Goal: Information Seeking & Learning: Learn about a topic

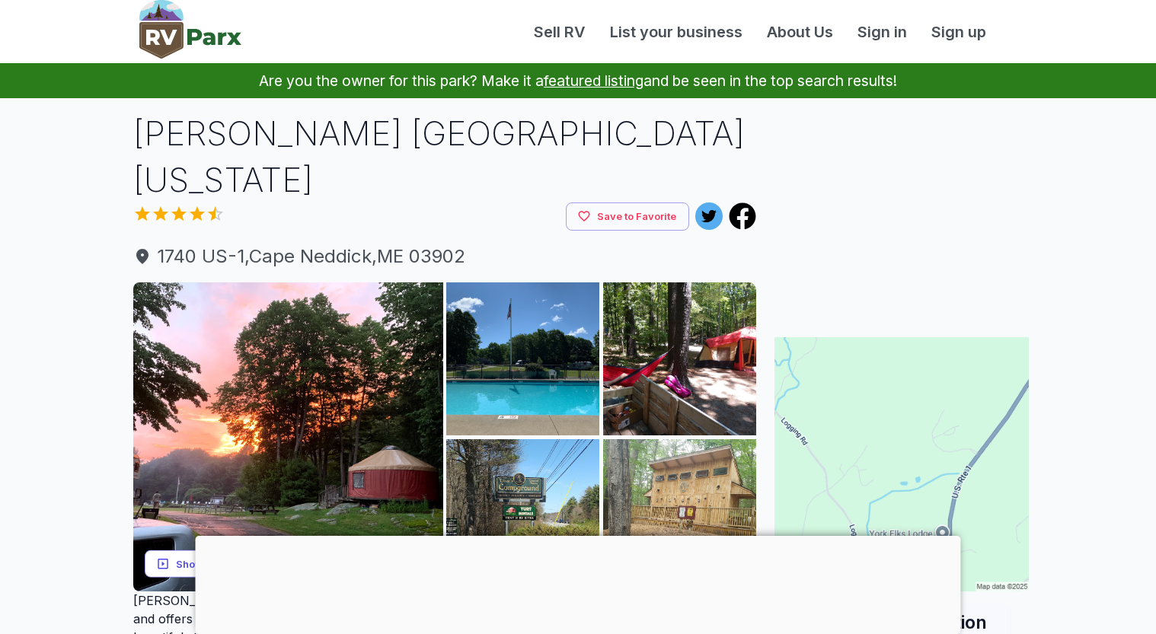
click at [188, 550] on button "Show all photos" at bounding box center [206, 564] width 122 height 28
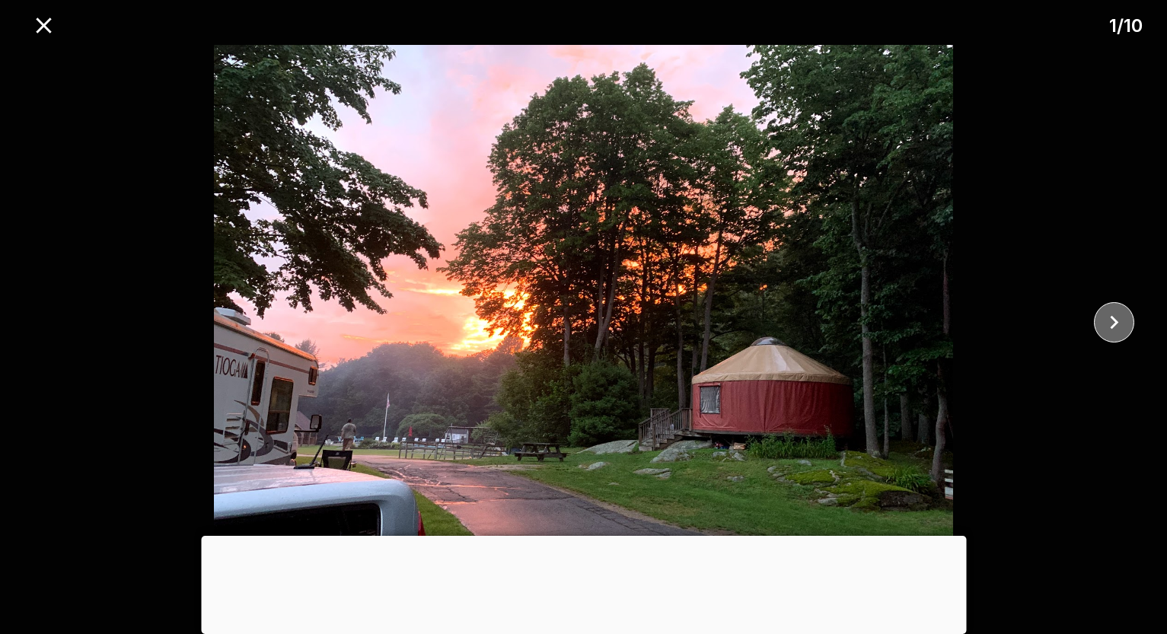
click at [1117, 317] on icon "close" at bounding box center [1114, 322] width 27 height 27
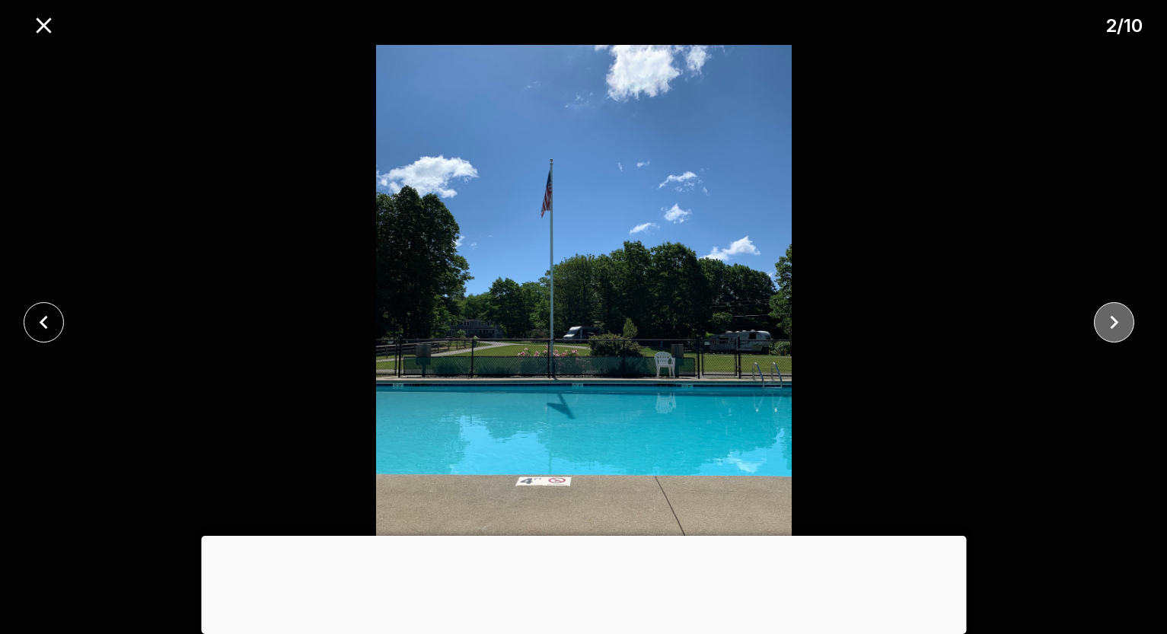
click at [1117, 317] on icon "close" at bounding box center [1114, 322] width 27 height 27
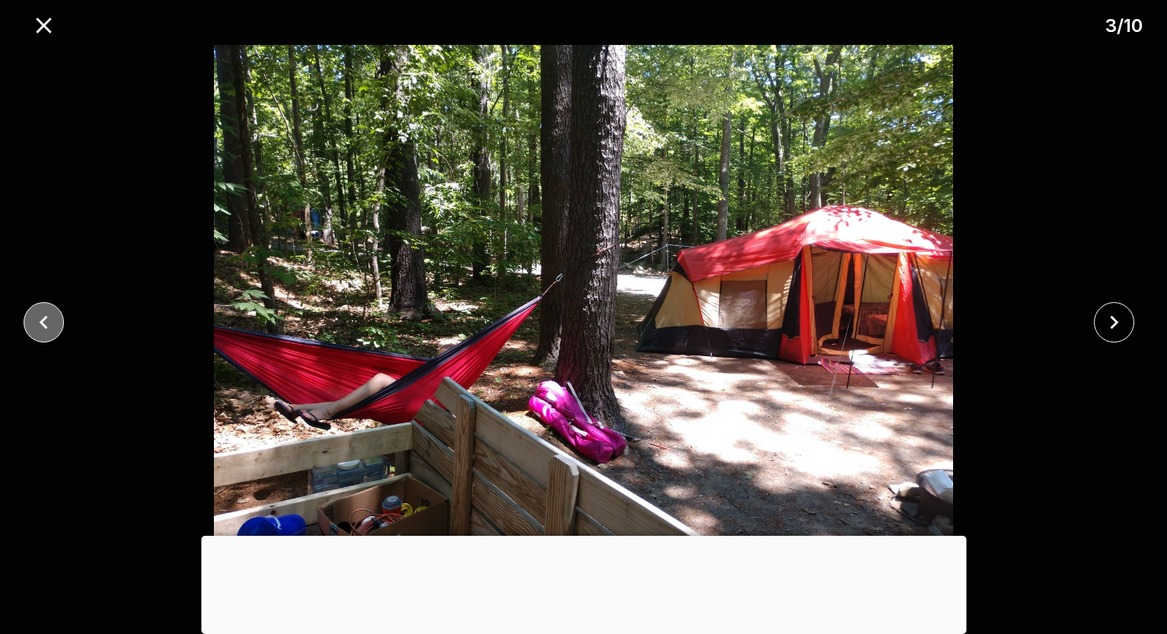
click at [36, 321] on icon "close" at bounding box center [43, 322] width 27 height 27
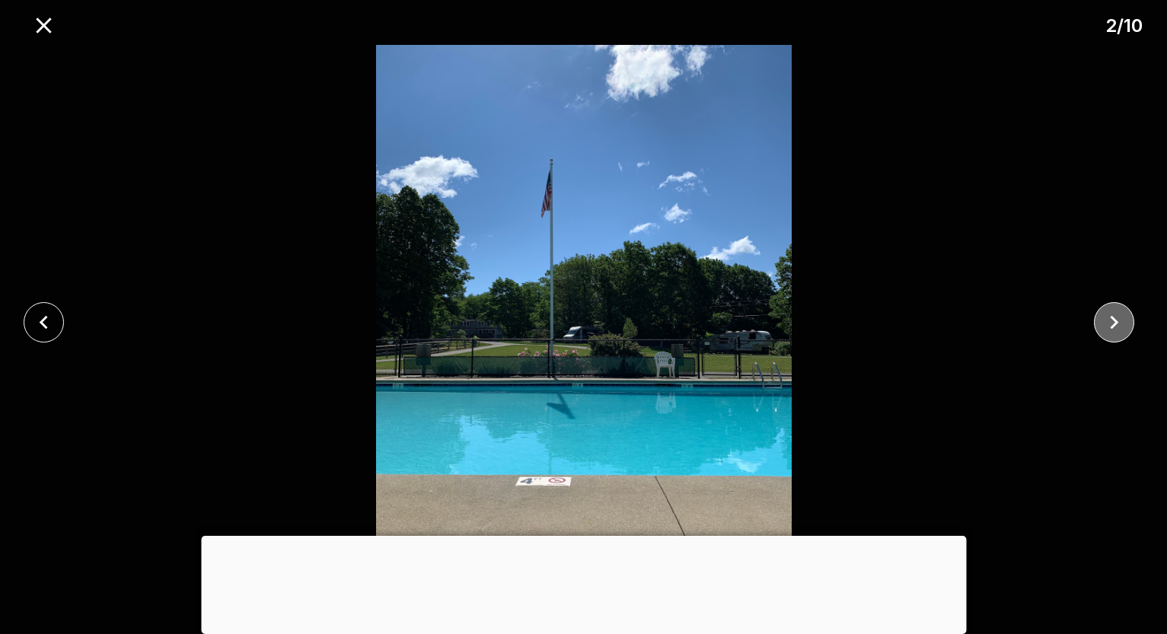
click at [1115, 319] on icon "close" at bounding box center [1114, 322] width 27 height 27
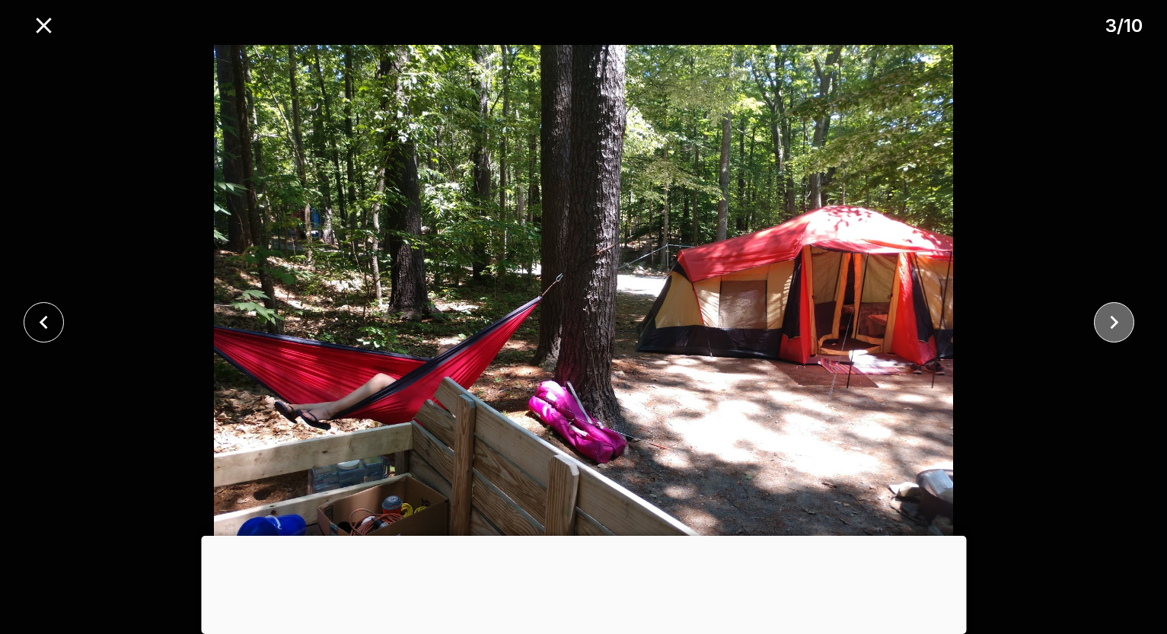
click at [1115, 319] on icon "close" at bounding box center [1114, 322] width 27 height 27
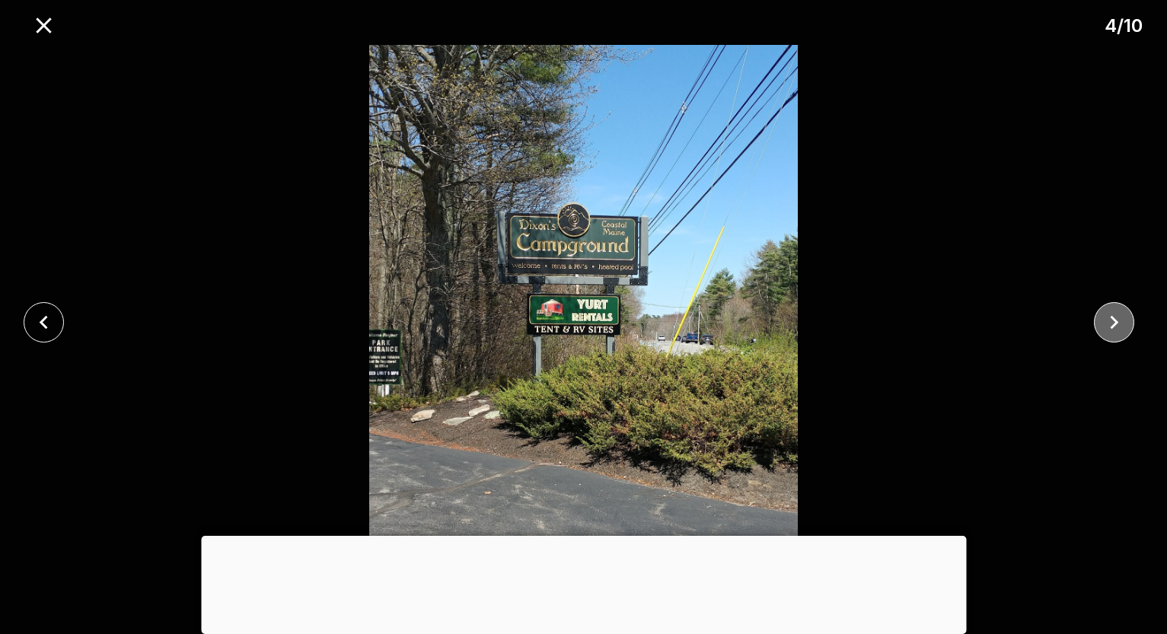
click at [1115, 319] on icon "close" at bounding box center [1114, 322] width 27 height 27
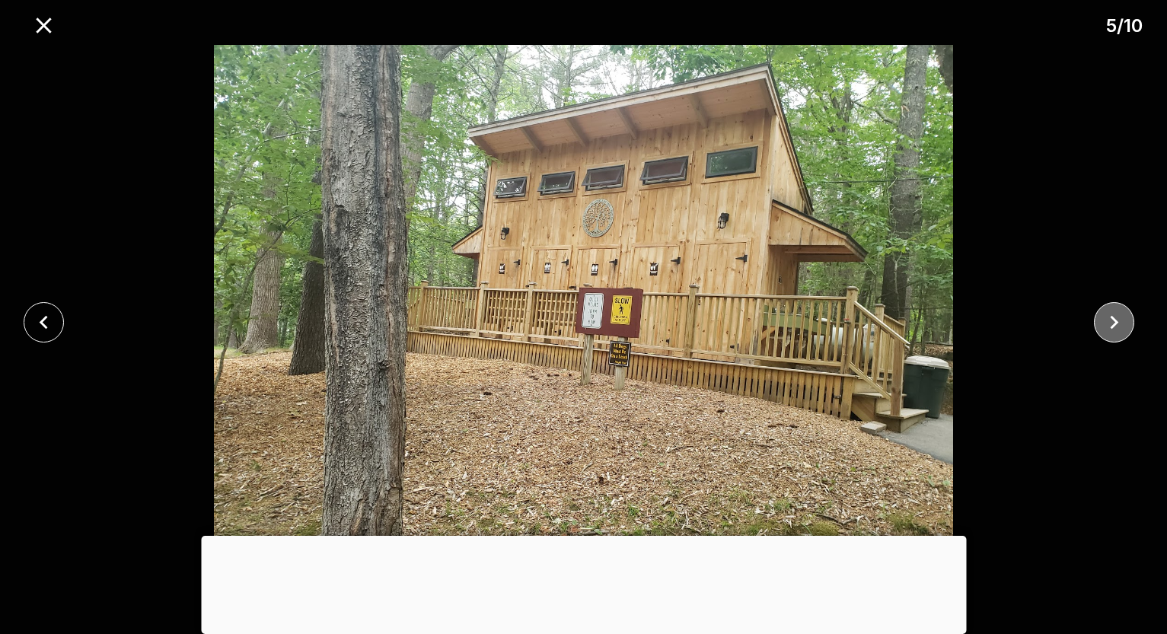
click at [1115, 319] on icon "close" at bounding box center [1114, 322] width 27 height 27
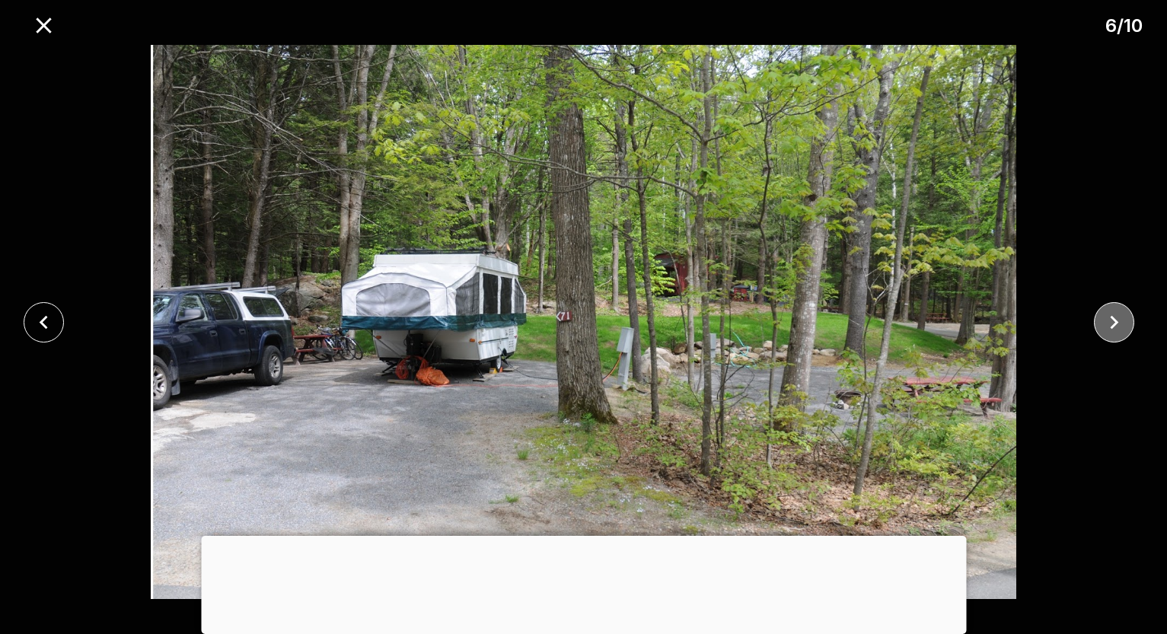
click at [1115, 319] on icon "close" at bounding box center [1114, 322] width 27 height 27
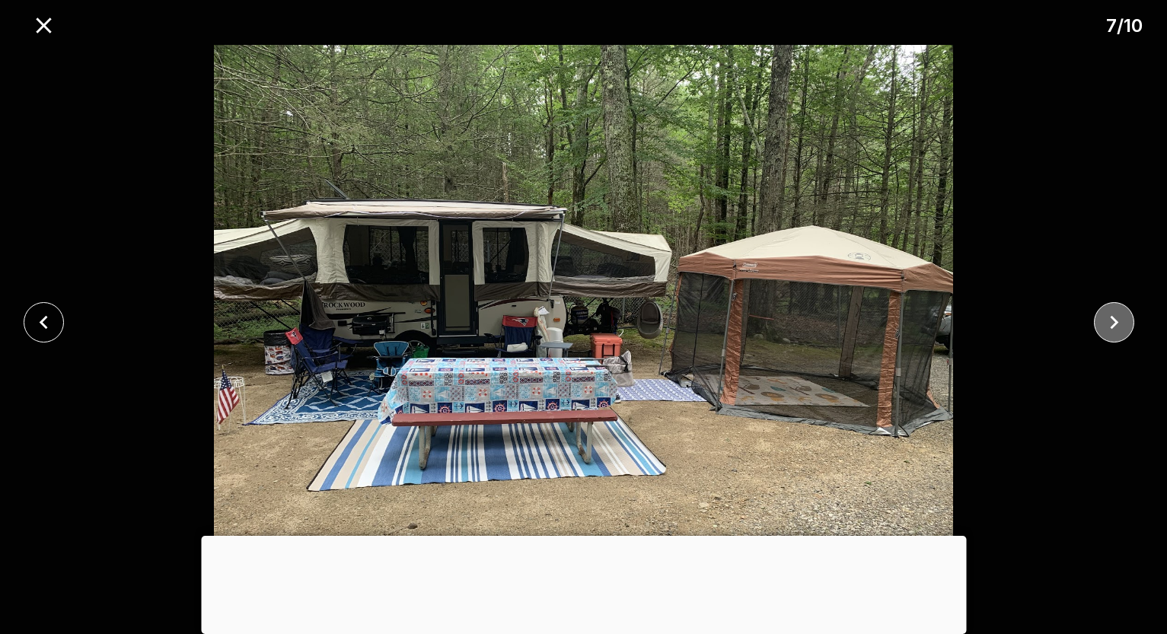
click at [1116, 319] on icon "close" at bounding box center [1114, 322] width 27 height 27
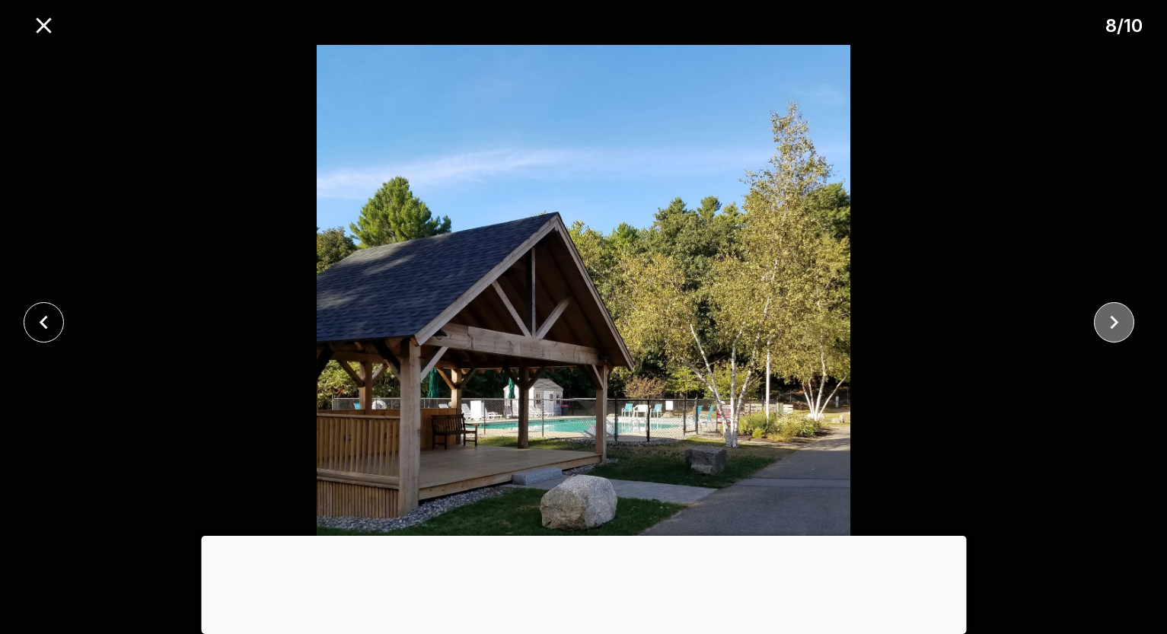
click at [1117, 319] on icon "close" at bounding box center [1114, 322] width 27 height 27
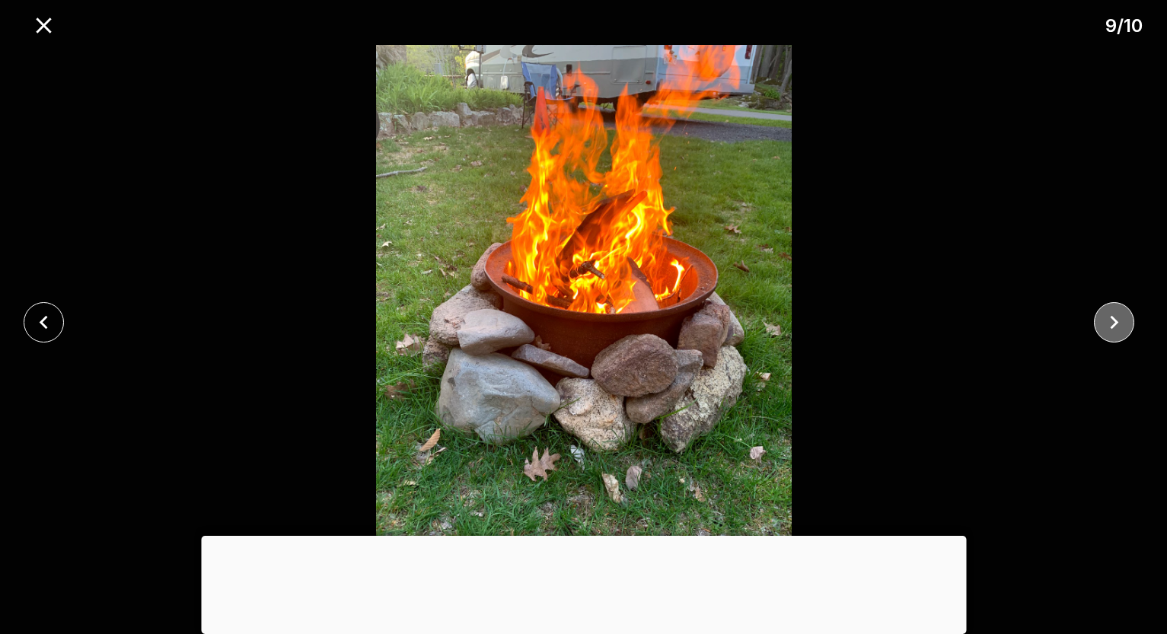
click at [1117, 319] on icon "close" at bounding box center [1114, 322] width 27 height 27
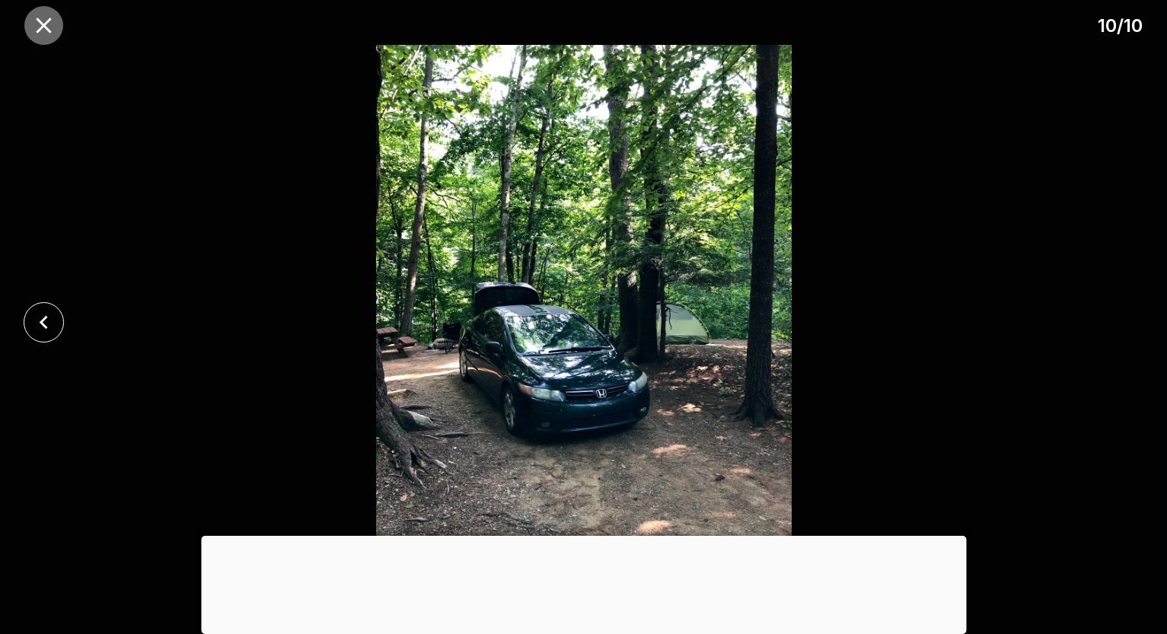
click at [34, 24] on icon "close" at bounding box center [43, 25] width 27 height 27
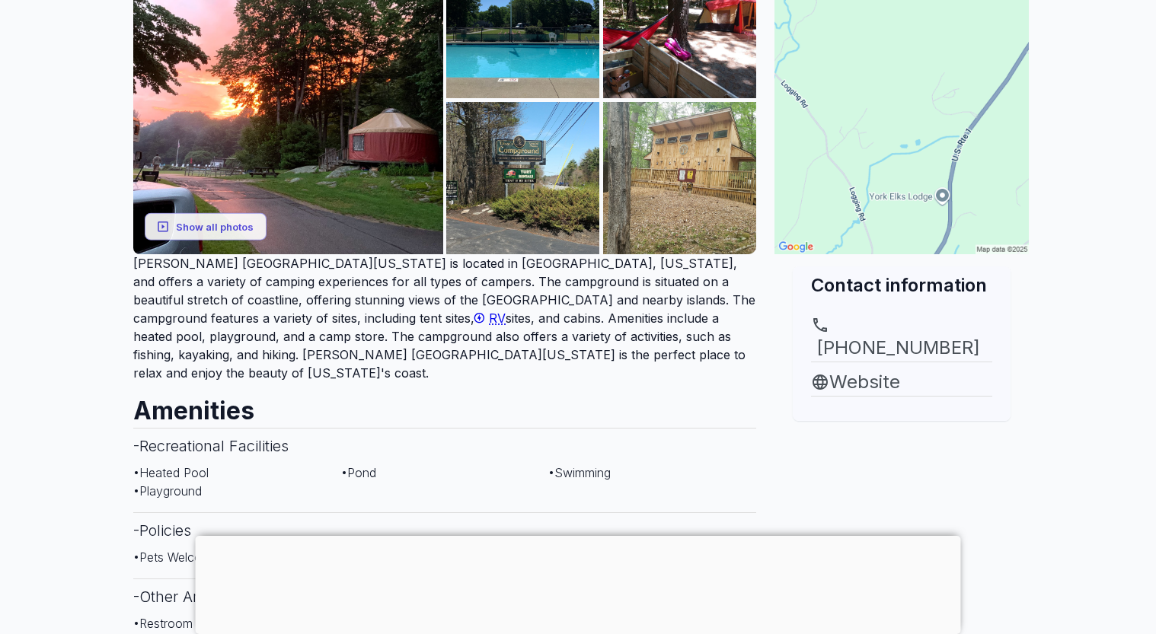
scroll to position [76, 0]
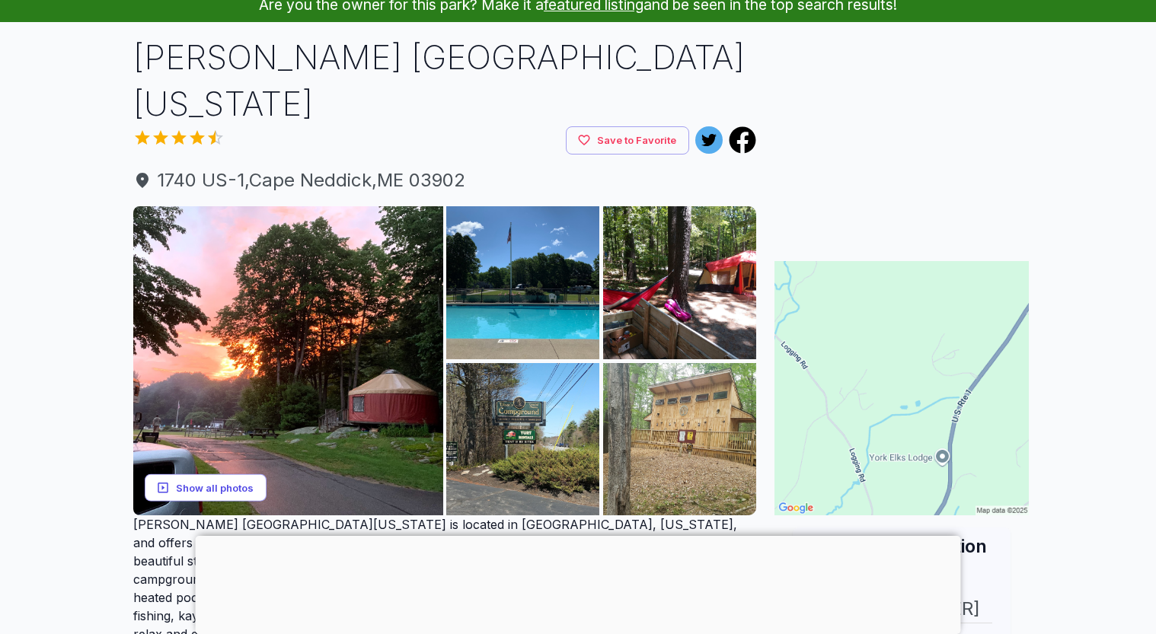
click at [210, 474] on button "Show all photos" at bounding box center [206, 488] width 122 height 28
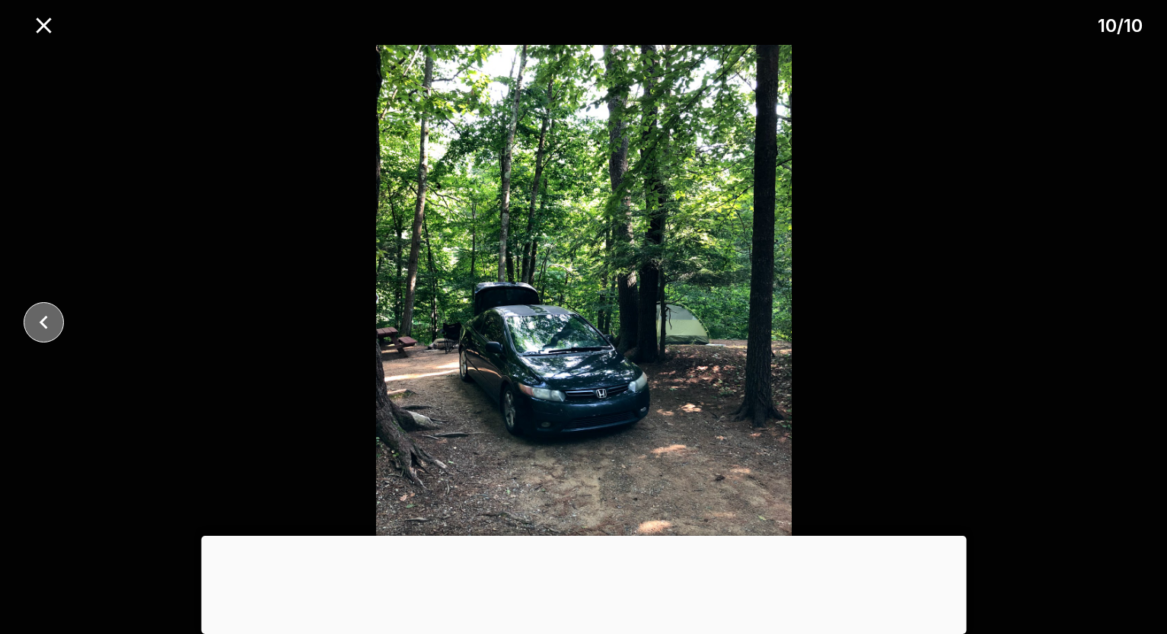
click at [43, 326] on icon "close" at bounding box center [43, 322] width 27 height 27
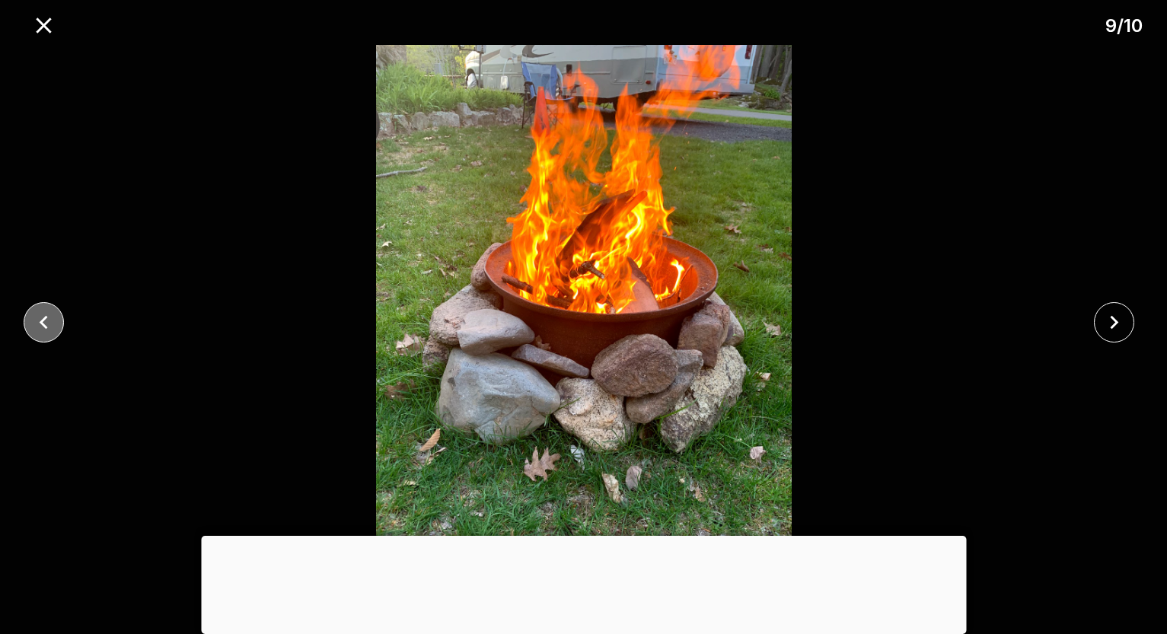
click at [43, 325] on icon "close" at bounding box center [44, 322] width 8 height 14
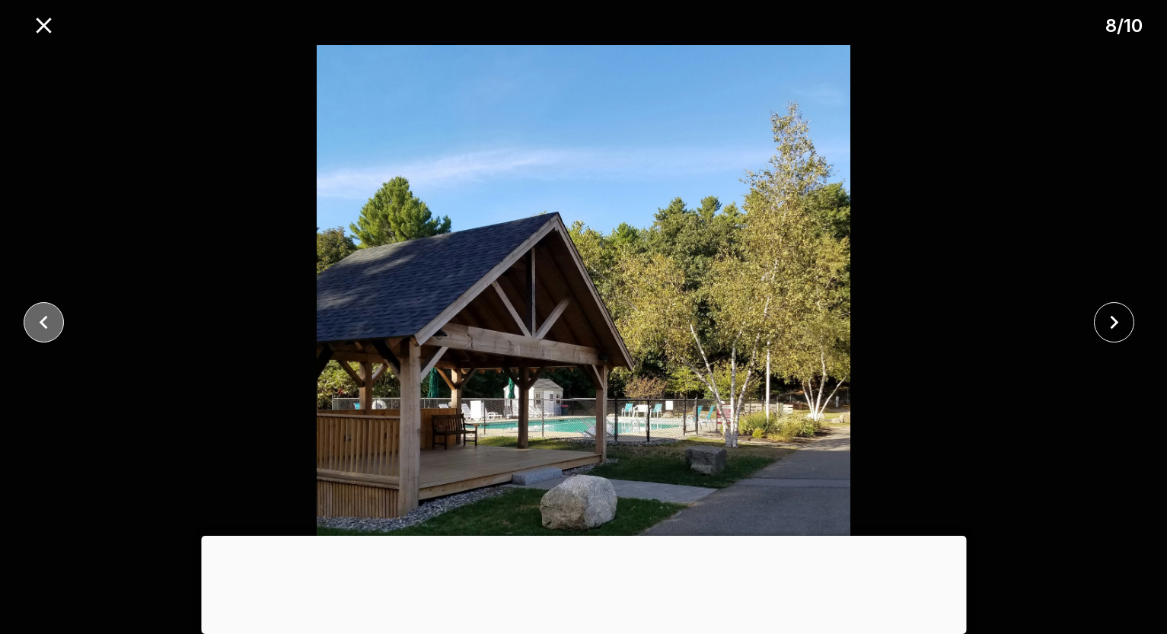
click at [43, 325] on icon "close" at bounding box center [44, 322] width 8 height 14
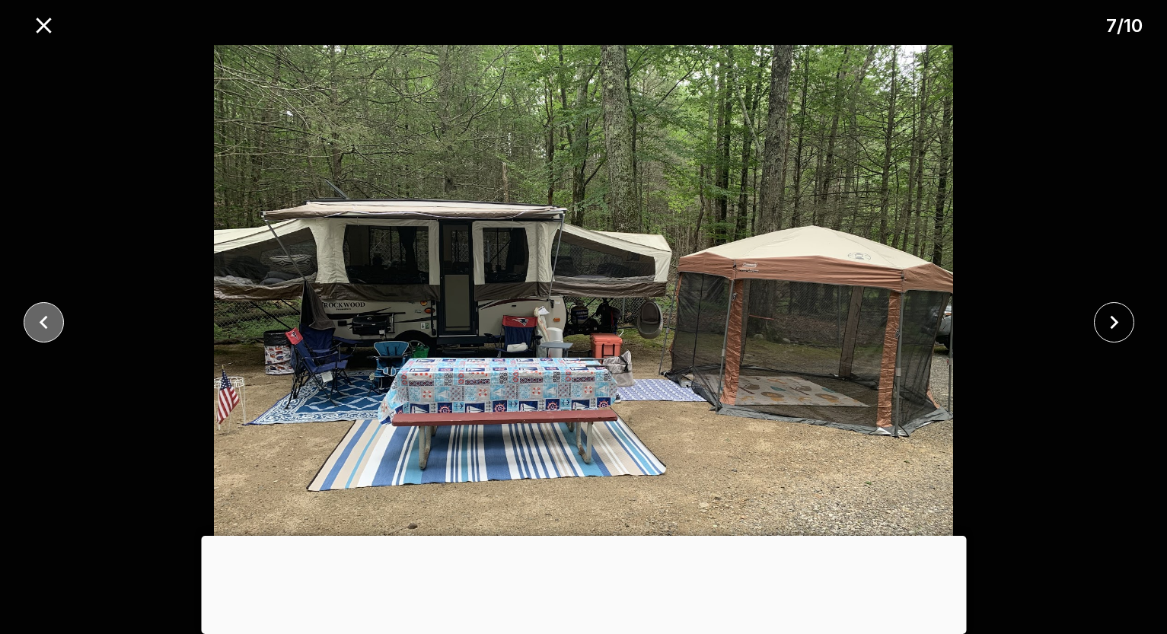
click at [45, 324] on icon "close" at bounding box center [44, 322] width 8 height 14
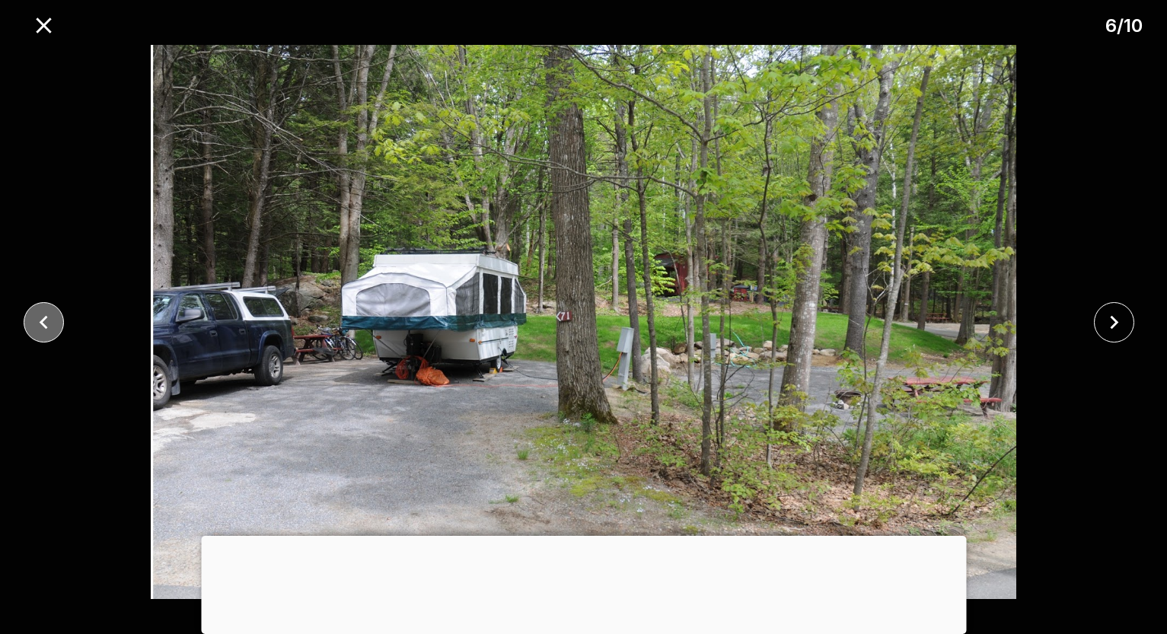
click at [46, 324] on icon "close" at bounding box center [43, 322] width 27 height 27
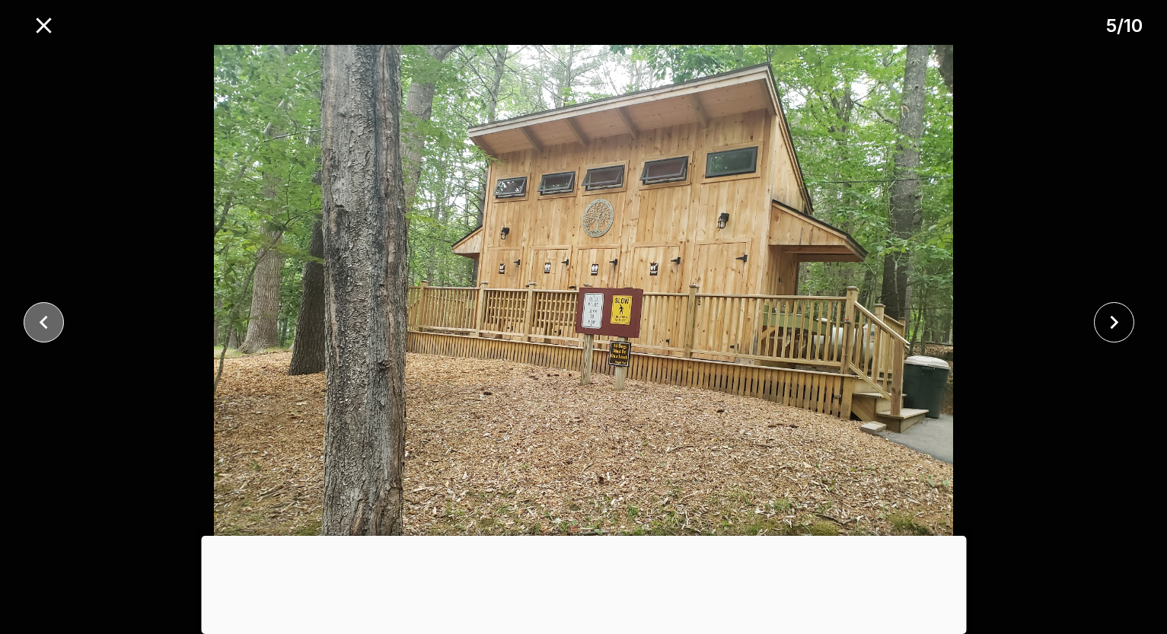
click at [46, 324] on icon "close" at bounding box center [43, 322] width 27 height 27
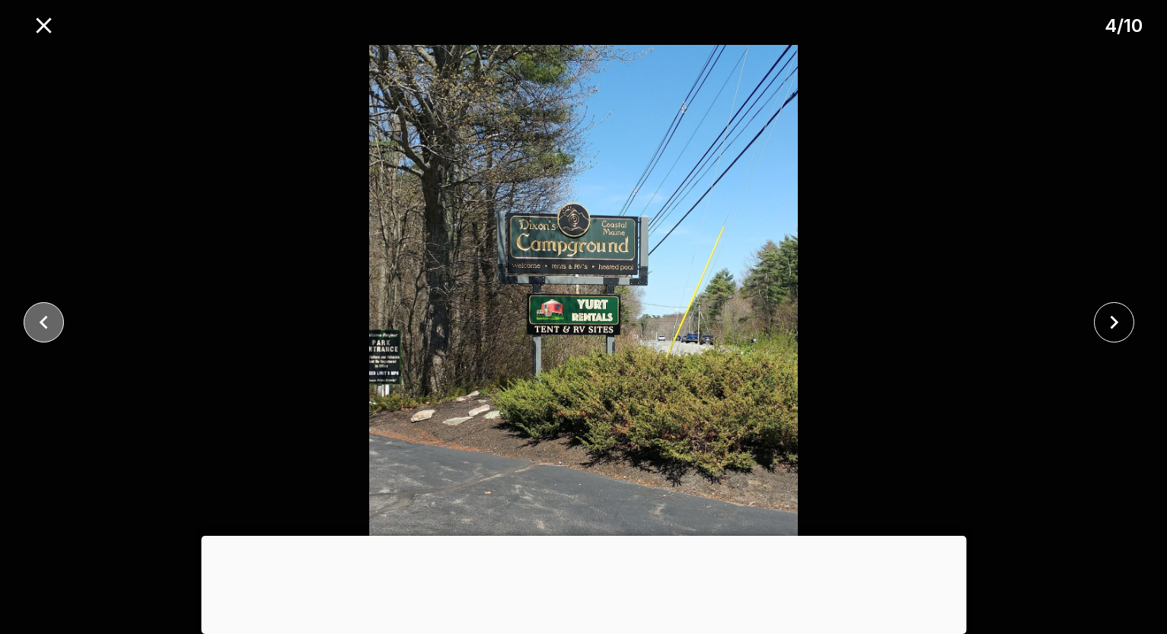
click at [46, 324] on icon "close" at bounding box center [43, 322] width 27 height 27
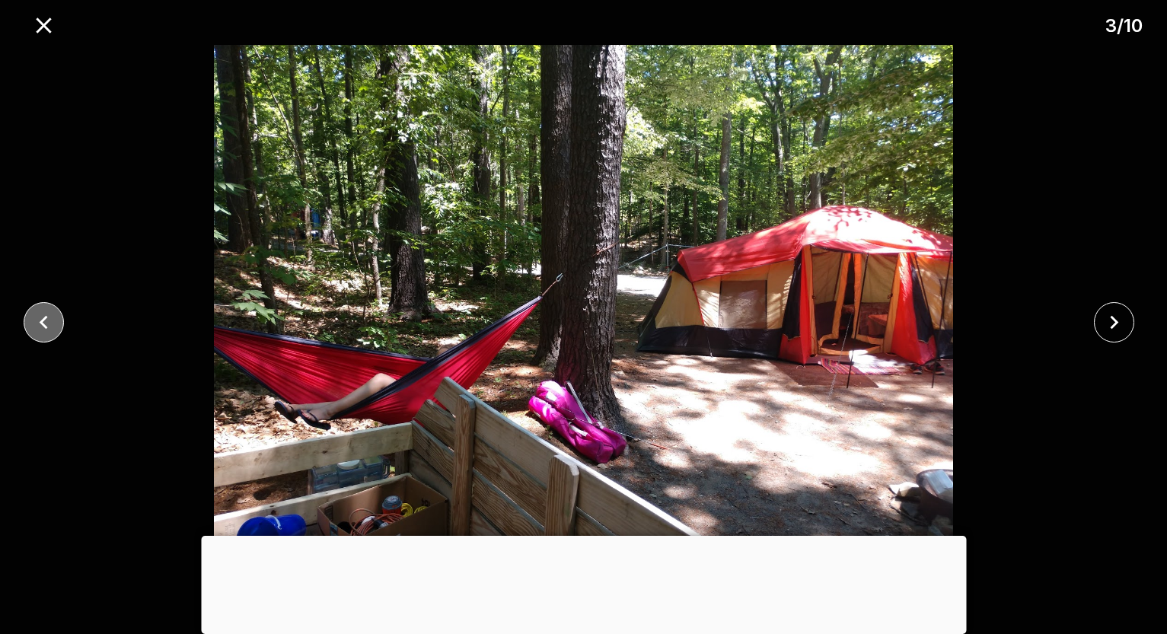
click at [48, 323] on icon "close" at bounding box center [43, 322] width 27 height 27
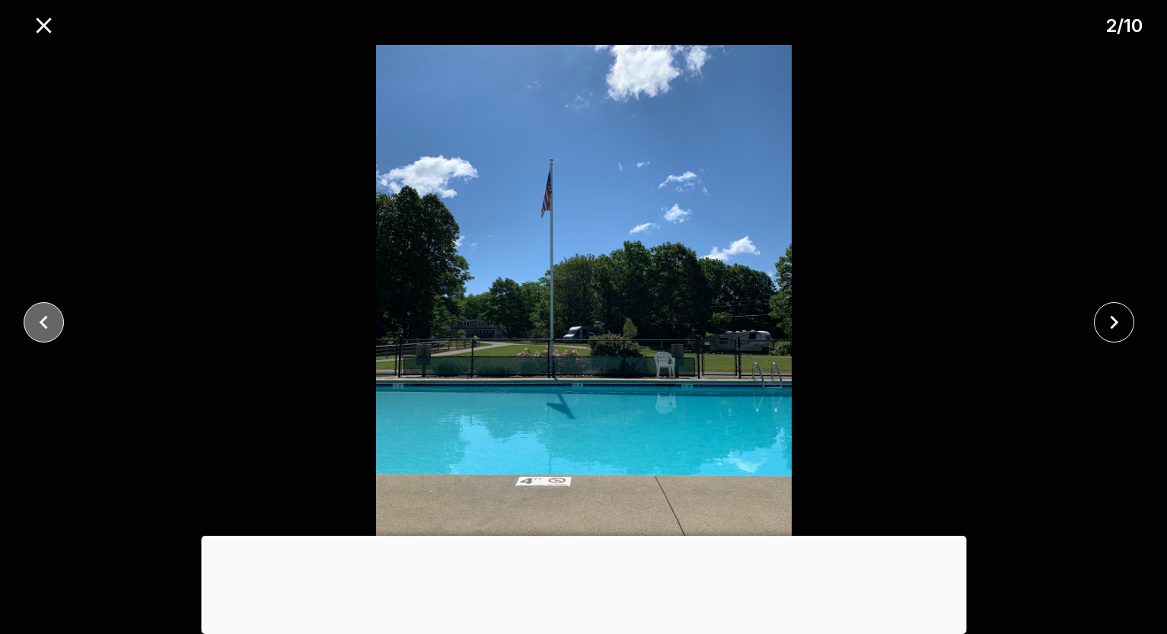
click at [48, 323] on icon "close" at bounding box center [43, 322] width 27 height 27
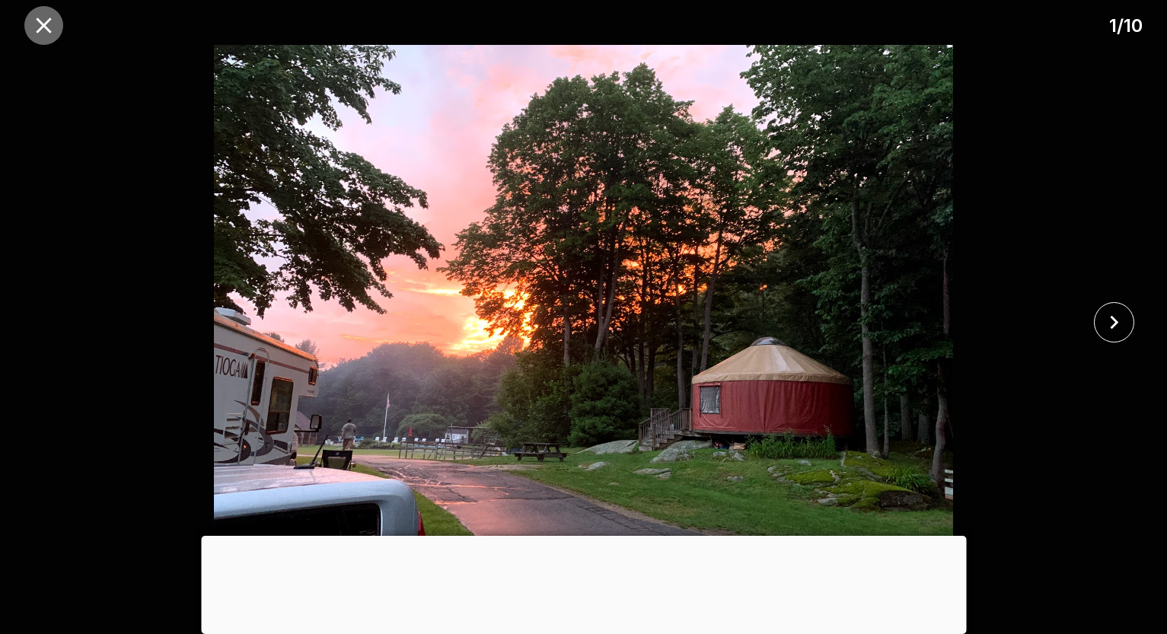
click at [40, 22] on icon "close" at bounding box center [43, 25] width 15 height 15
